Goal: Task Accomplishment & Management: Manage account settings

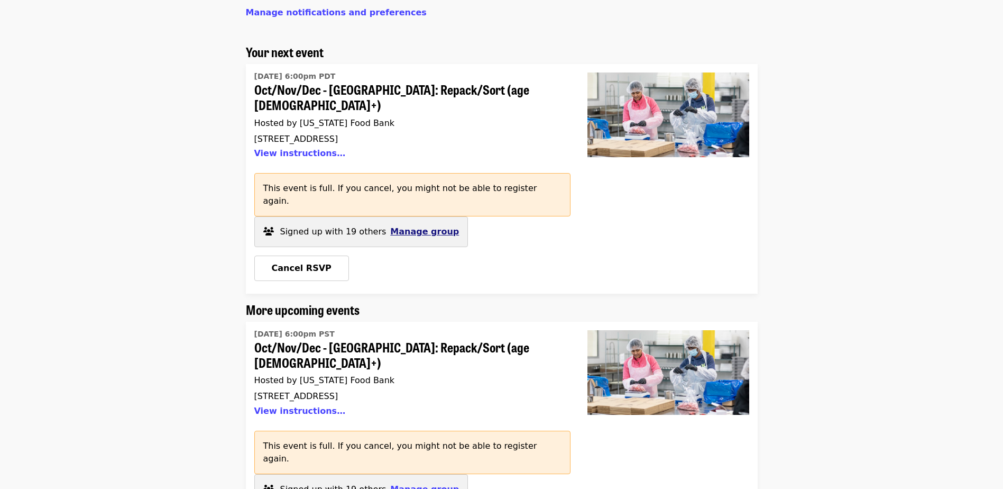
click at [401, 226] on span "Manage group" at bounding box center [424, 231] width 69 height 10
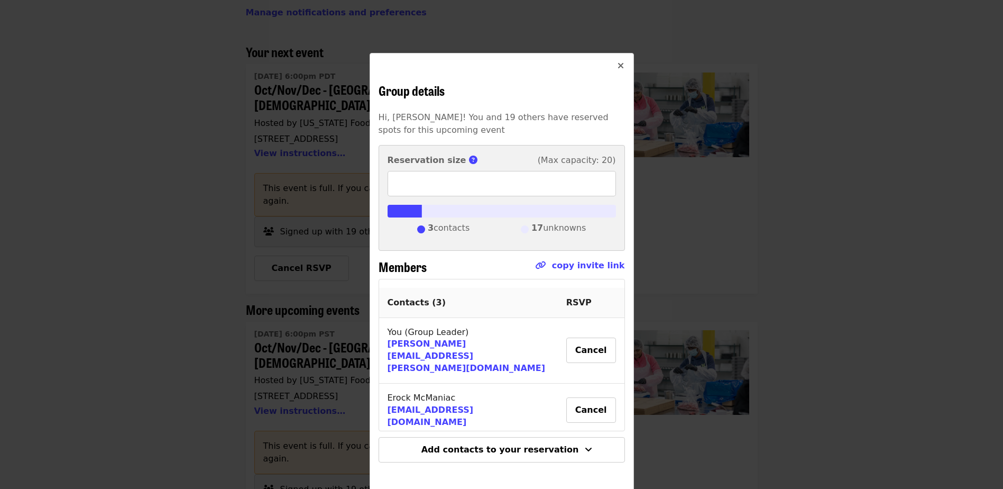
scroll to position [4, 0]
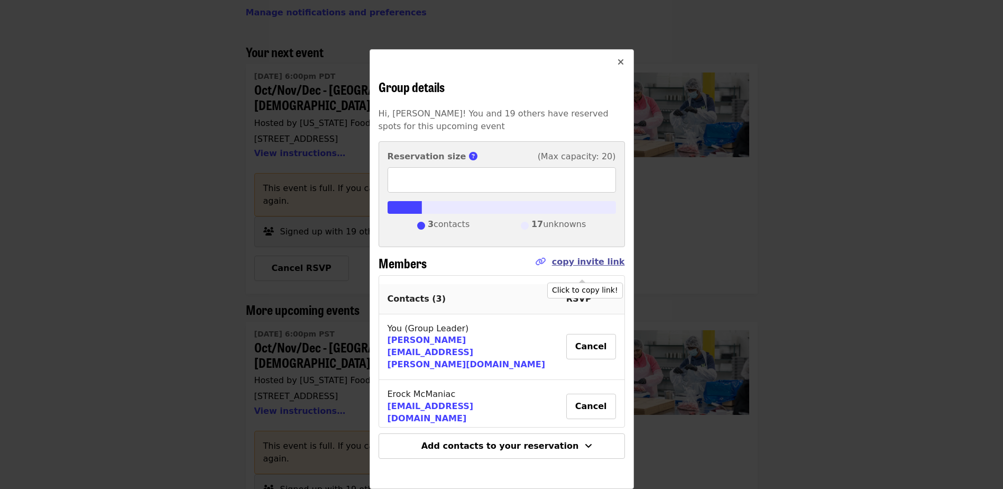
click at [589, 263] on link "copy invite link" at bounding box center [588, 262] width 73 height 10
click at [618, 61] on icon "times icon" at bounding box center [621, 62] width 6 height 10
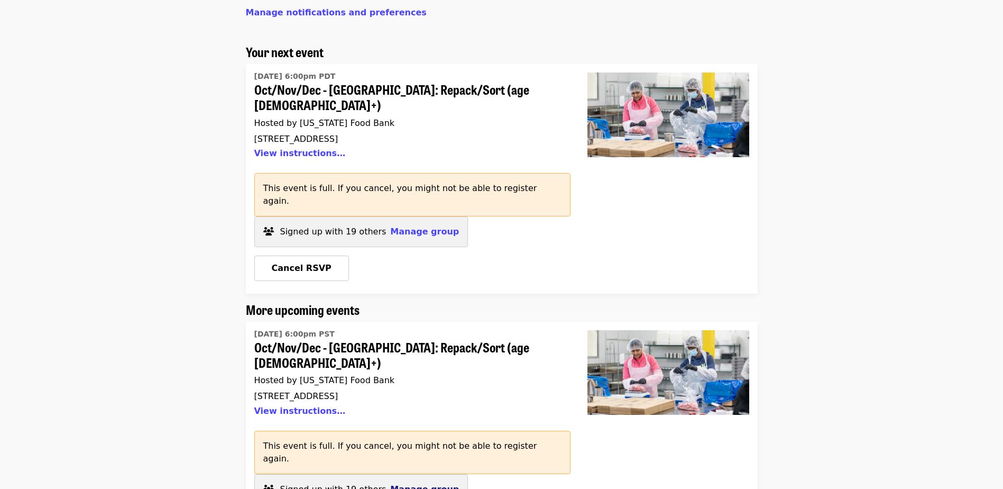
click at [414, 484] on span "Manage group" at bounding box center [424, 489] width 69 height 10
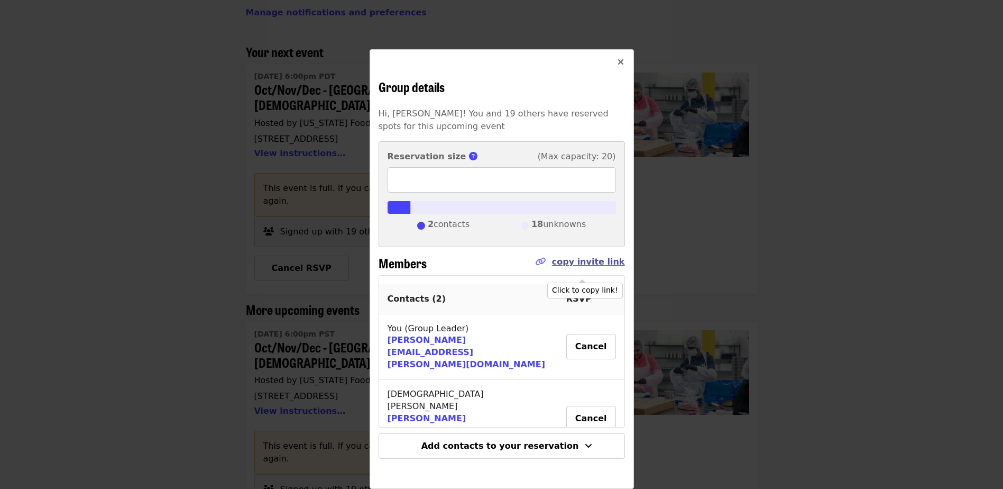
click at [601, 261] on link "copy invite link" at bounding box center [588, 262] width 73 height 10
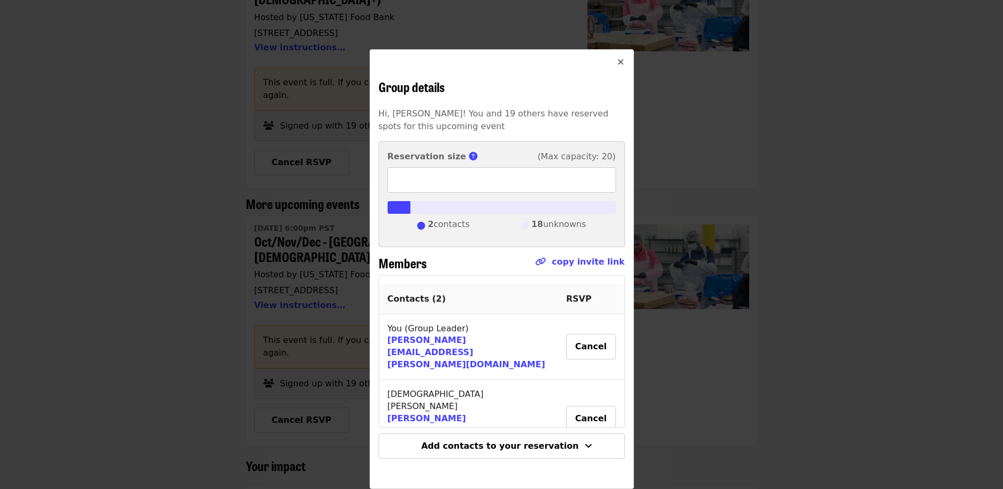
scroll to position [0, 0]
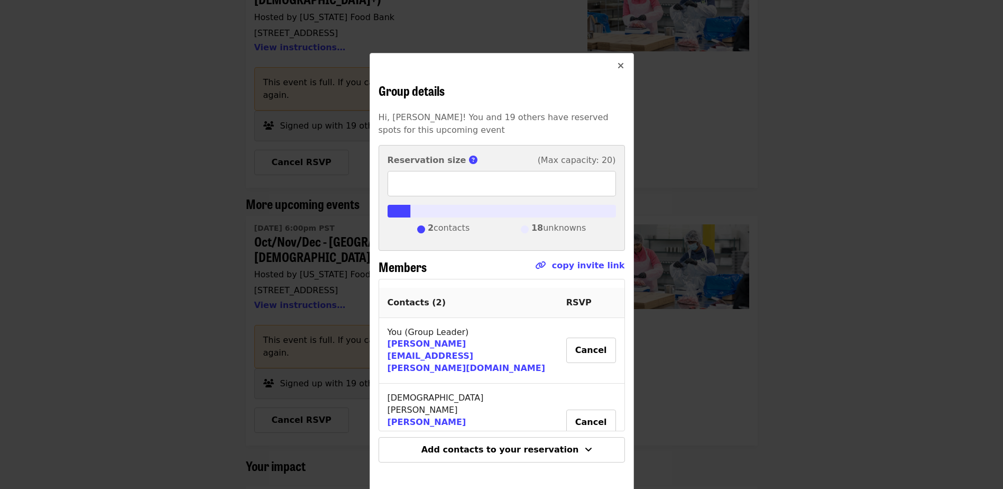
click at [722, 129] on div "Group details Hi, [PERSON_NAME]! You and 19 others have reserved spots for this…" at bounding box center [501, 244] width 1003 height 489
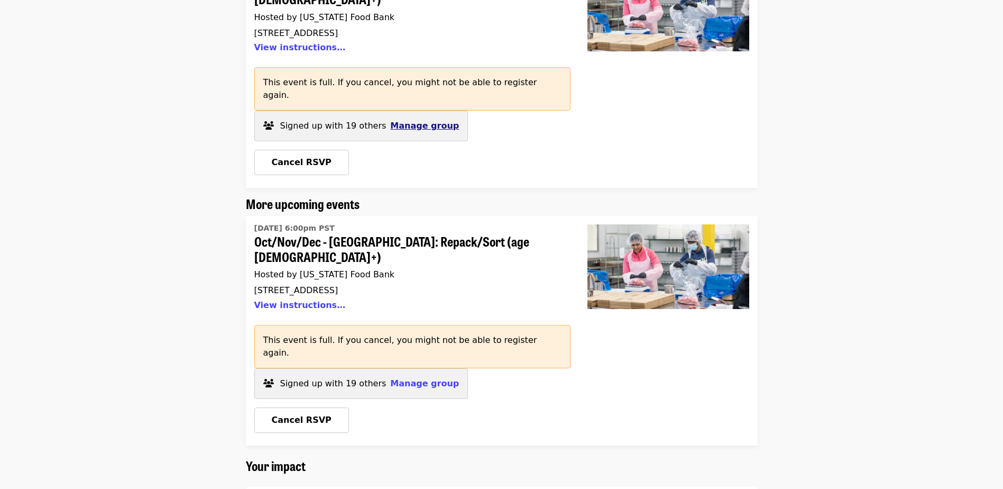
click at [433, 121] on span "Manage group" at bounding box center [424, 126] width 69 height 10
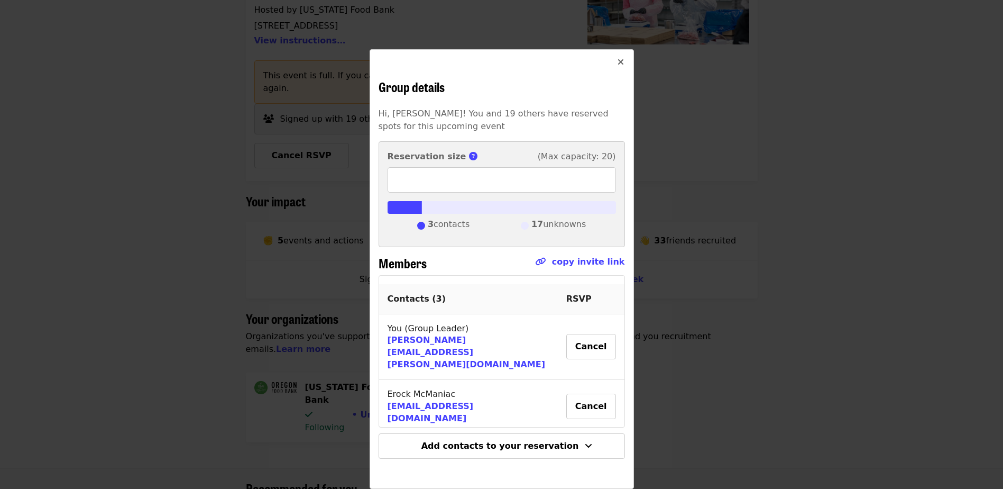
click at [620, 61] on button "Close" at bounding box center [620, 62] width 25 height 25
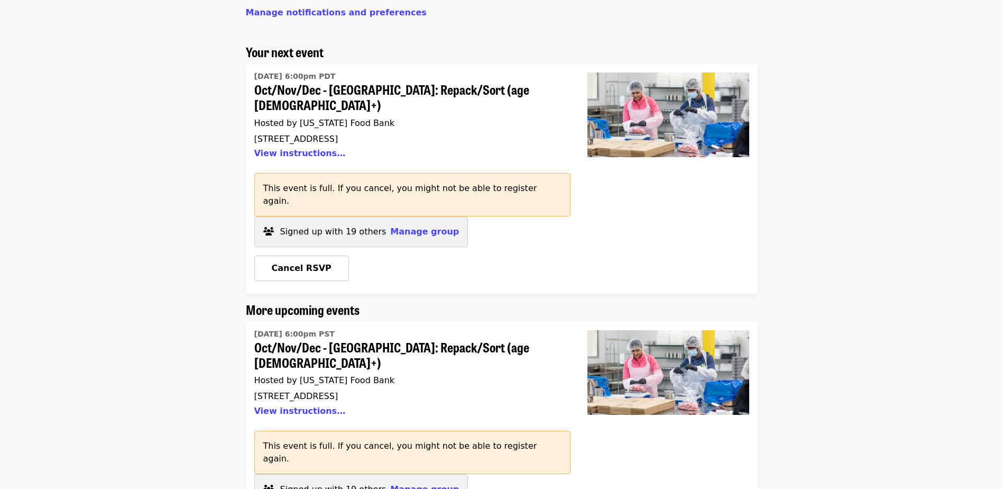
scroll to position [159, 0]
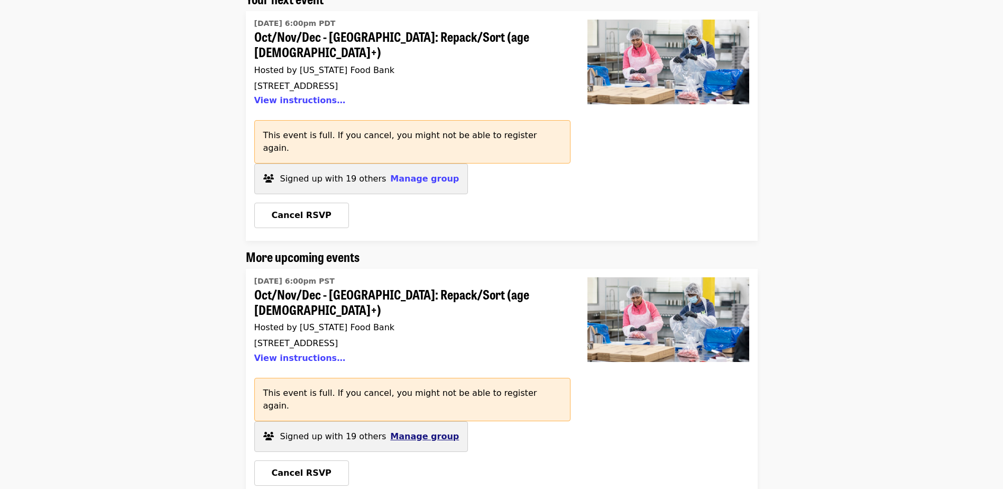
click at [401, 431] on span "Manage group" at bounding box center [424, 436] width 69 height 10
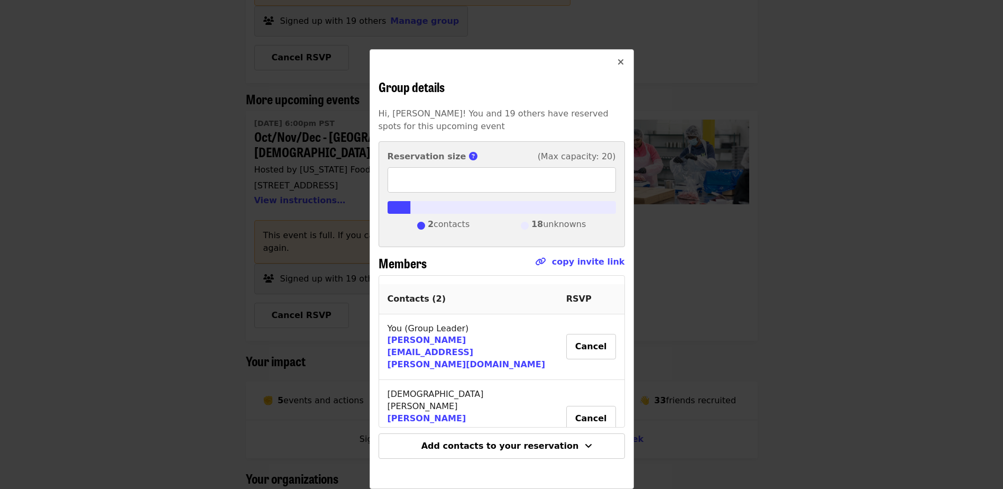
scroll to position [317, 0]
click at [611, 61] on button "Close" at bounding box center [620, 62] width 25 height 25
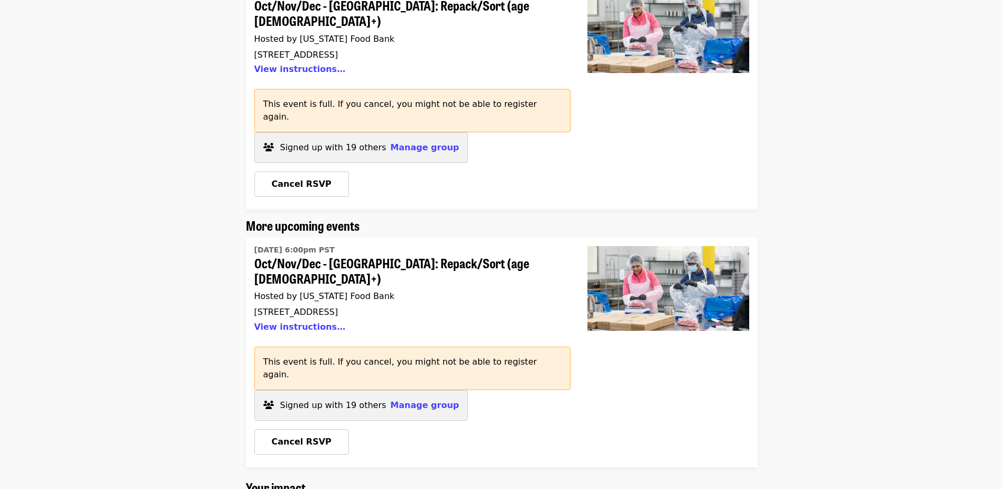
scroll to position [159, 0]
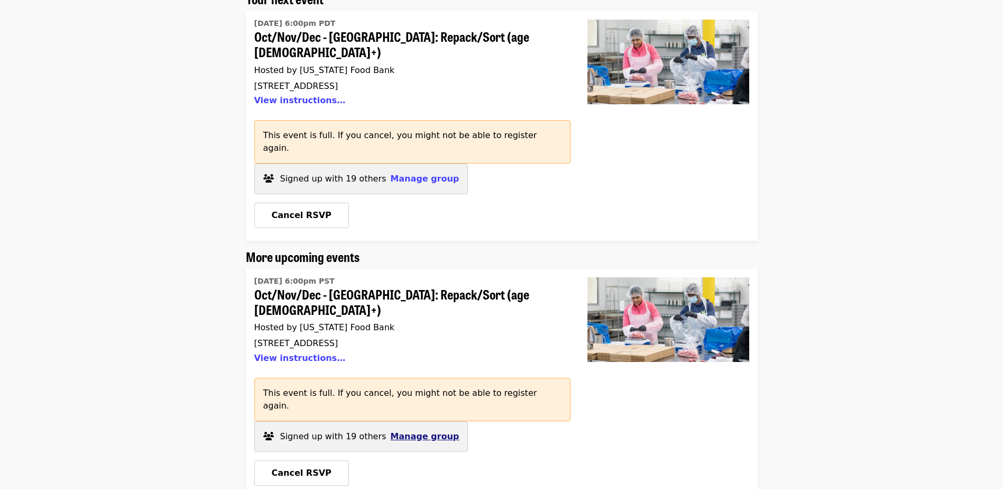
click at [406, 431] on span "Manage group" at bounding box center [424, 436] width 69 height 10
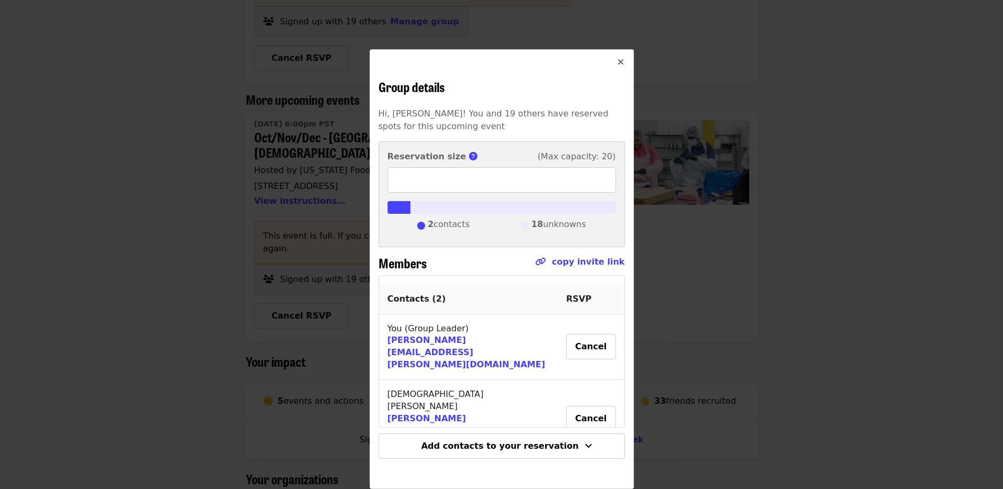
scroll to position [317, 0]
click at [618, 67] on icon "times icon" at bounding box center [621, 62] width 6 height 10
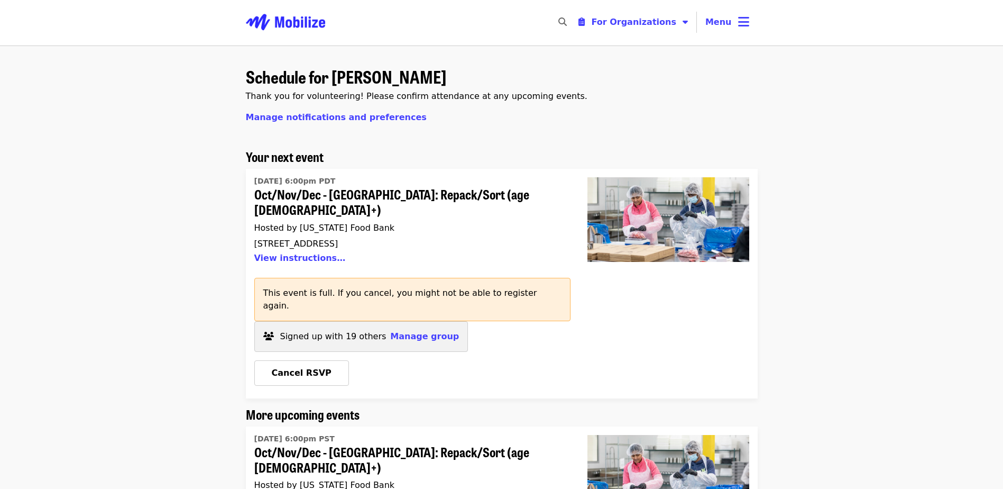
scroll to position [0, 0]
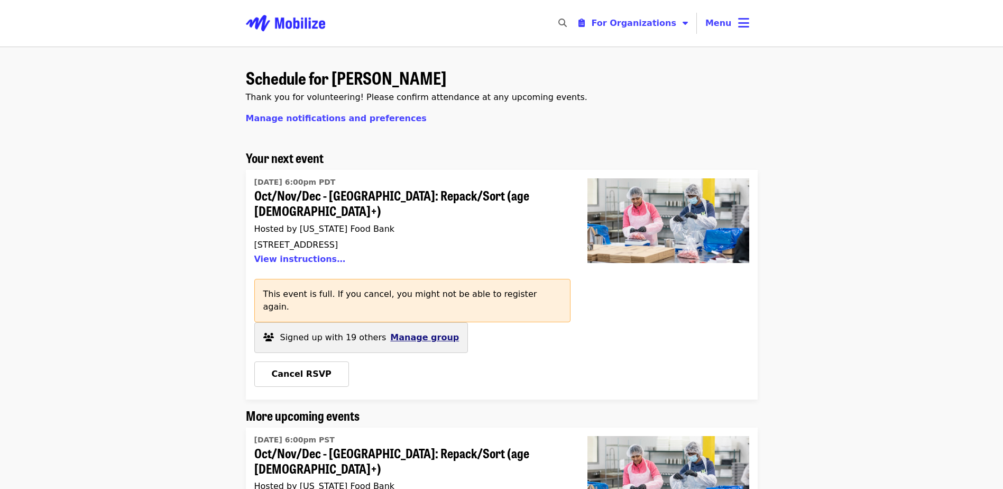
click at [414, 332] on span "Manage group" at bounding box center [424, 337] width 69 height 10
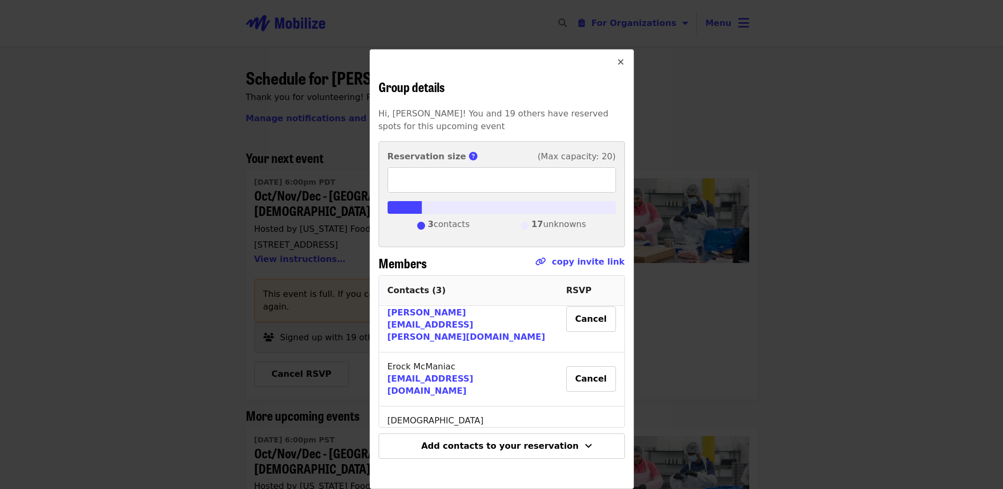
scroll to position [41, 0]
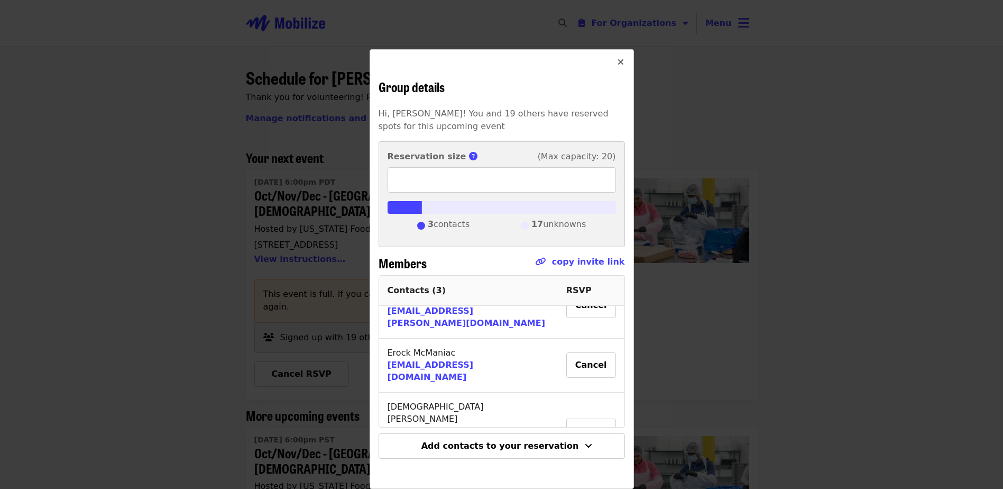
click at [618, 61] on icon "times icon" at bounding box center [621, 62] width 6 height 10
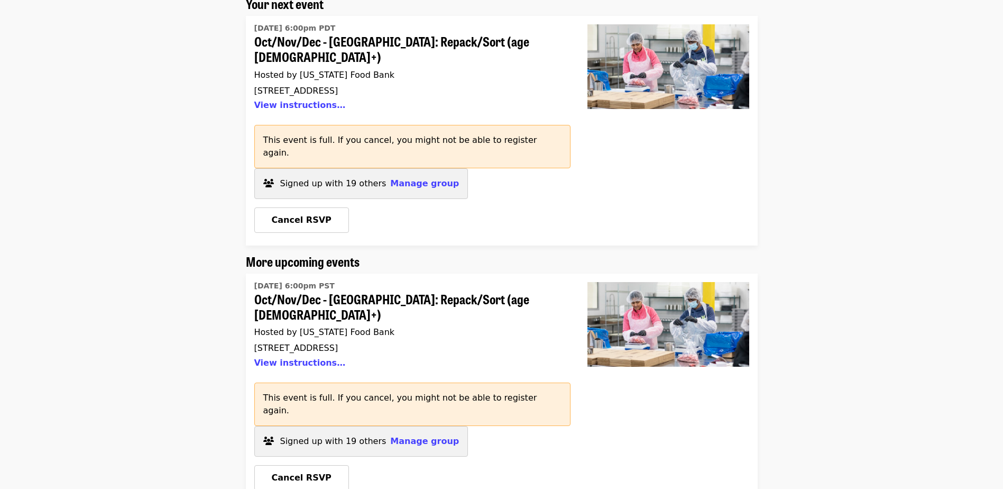
scroll to position [159, 0]
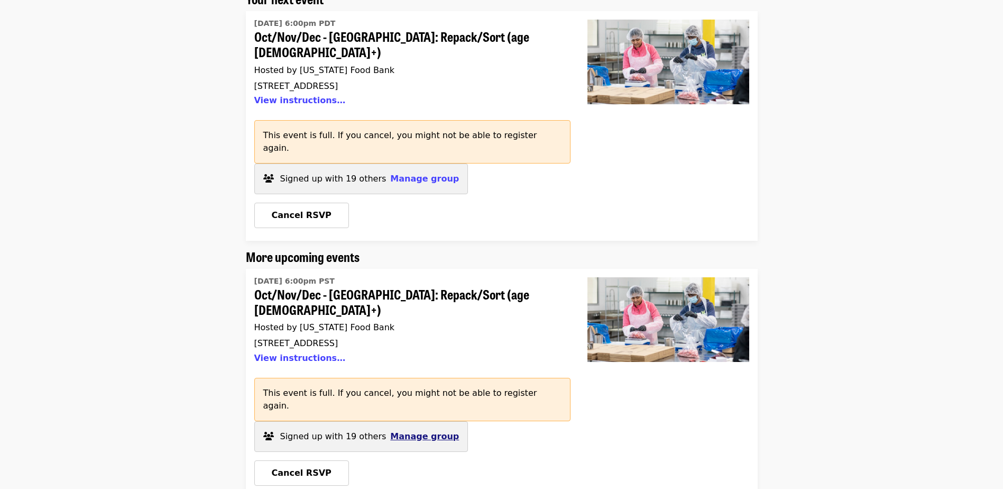
click at [418, 431] on span "Manage group" at bounding box center [424, 436] width 69 height 10
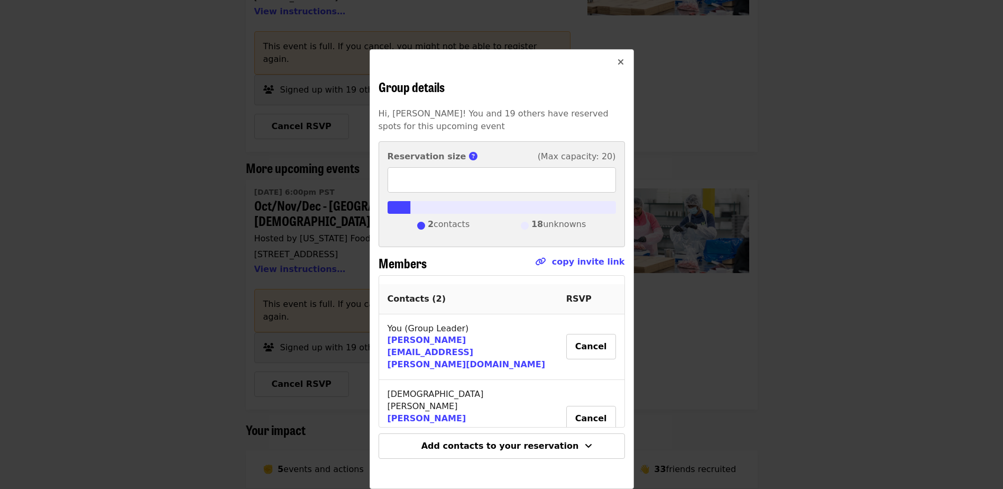
scroll to position [264, 0]
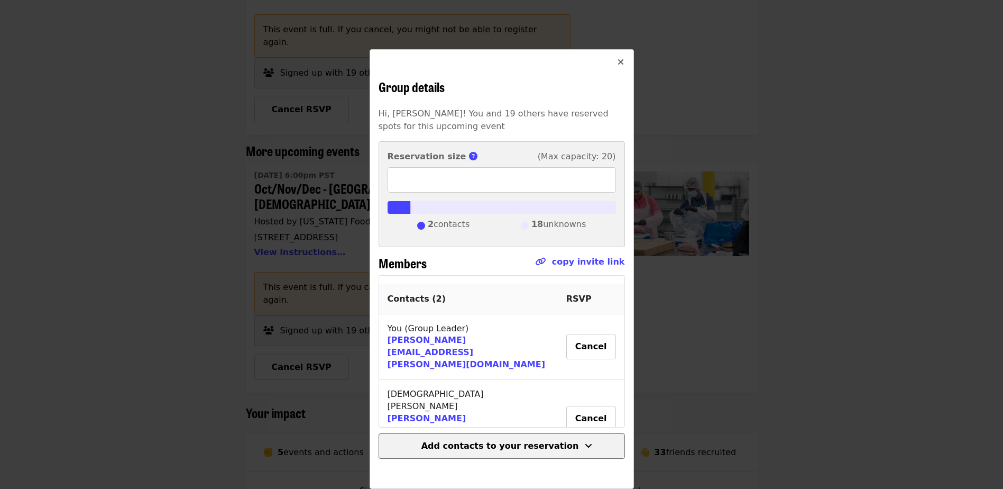
click at [489, 444] on span "Add contacts to your reservation" at bounding box center [501, 446] width 158 height 10
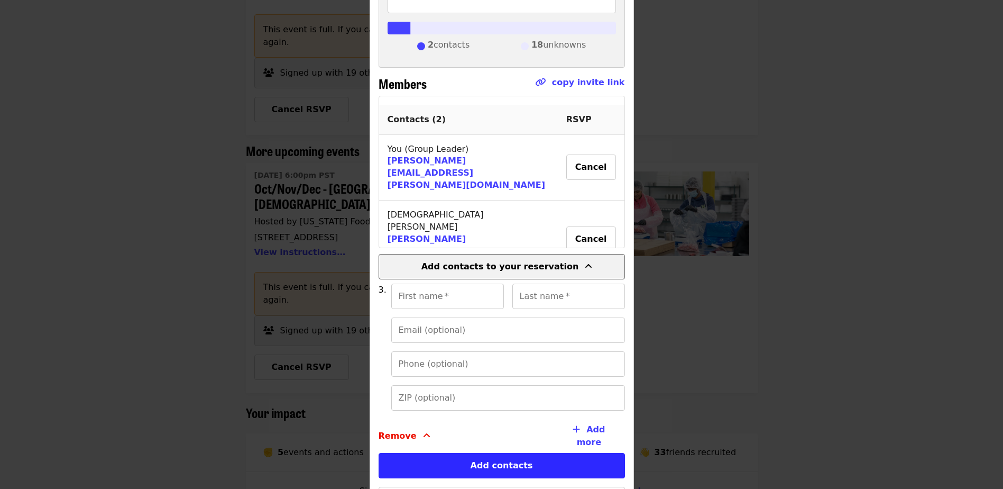
scroll to position [236, 0]
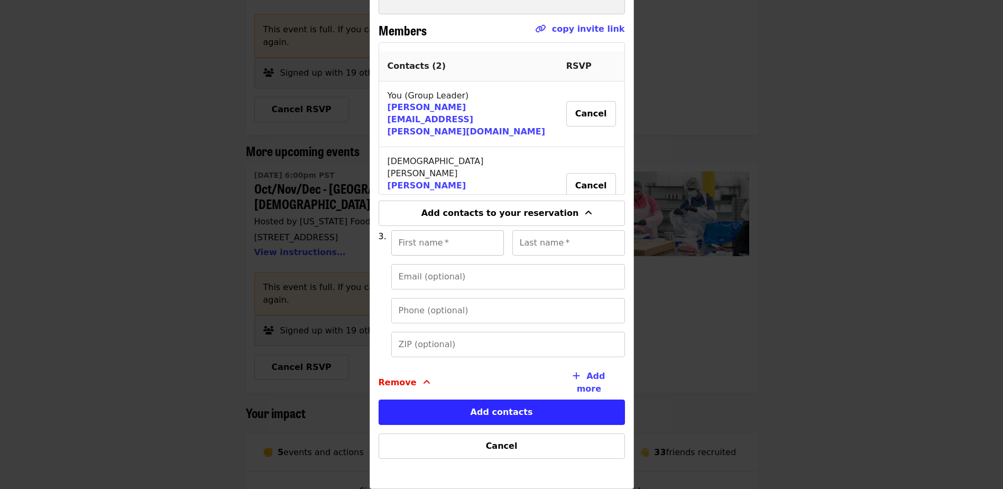
click at [413, 246] on input "First name   *" at bounding box center [447, 242] width 113 height 25
type input "****"
type input "******"
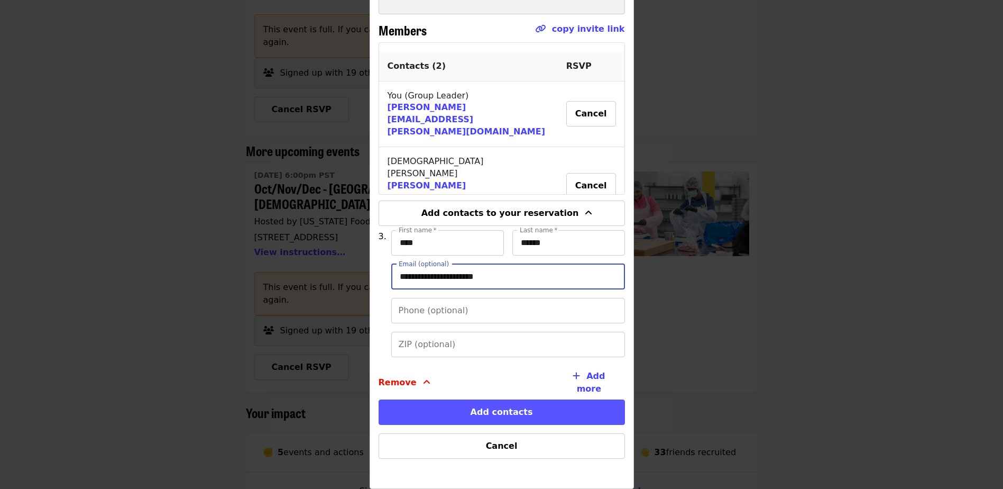
type input "**********"
click at [505, 408] on button "Add contacts" at bounding box center [502, 411] width 246 height 25
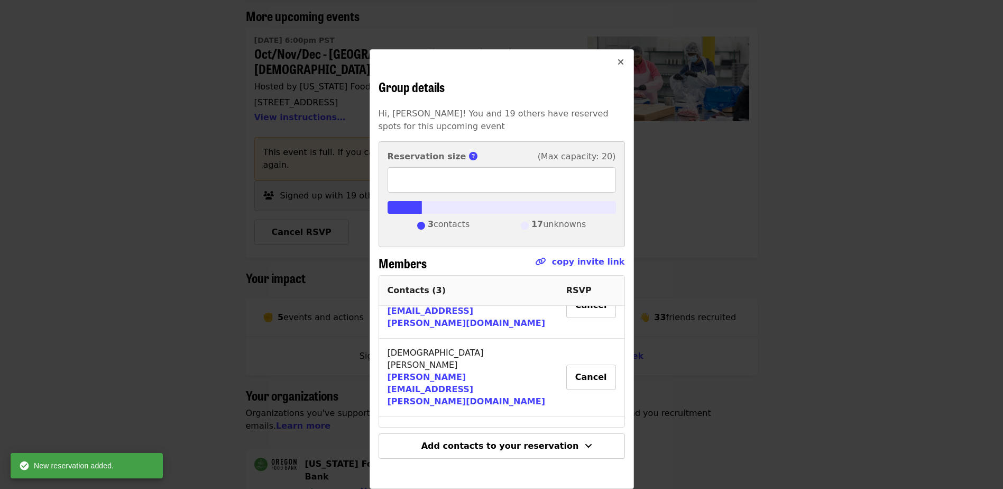
scroll to position [423, 0]
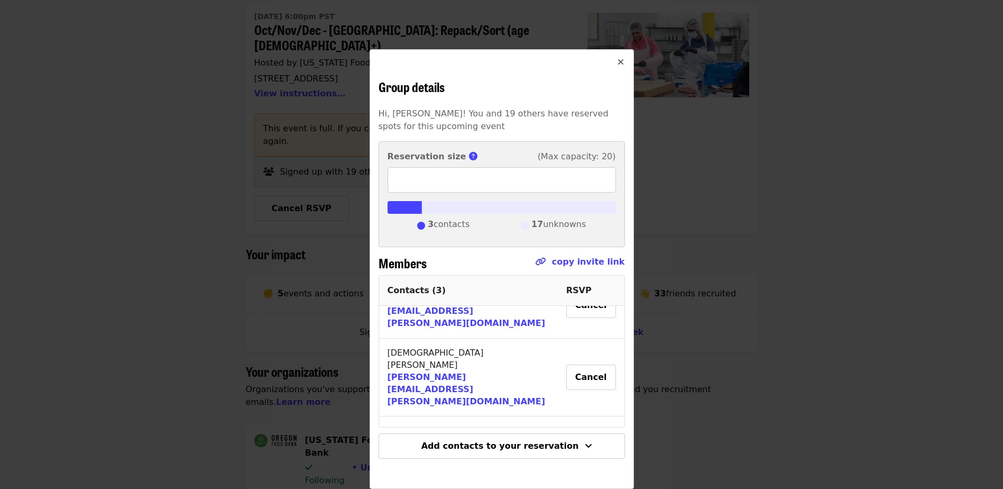
click at [618, 63] on icon "times icon" at bounding box center [621, 62] width 6 height 10
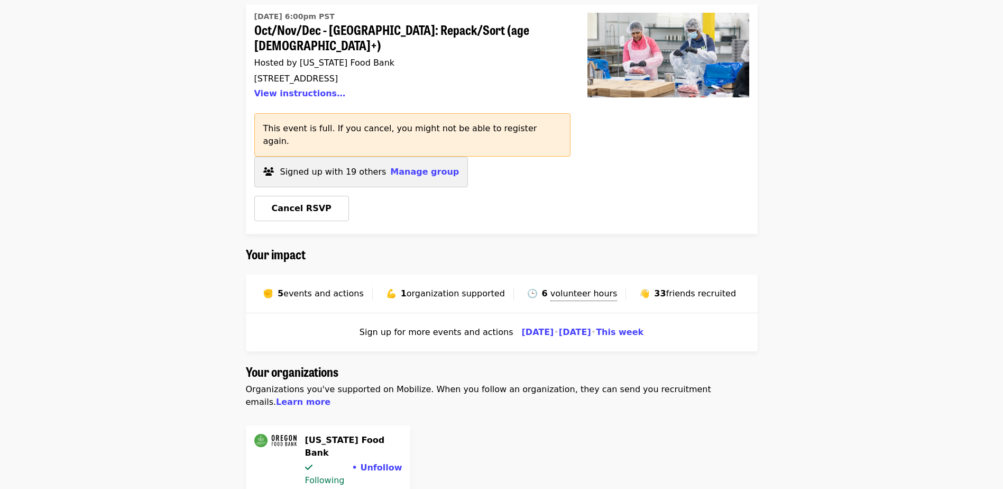
click at [809, 123] on div "Schedule for [PERSON_NAME] Thank you for volunteering! Please confirm attendanc…" at bounding box center [501, 490] width 1003 height 1734
